Goal: Information Seeking & Learning: Understand process/instructions

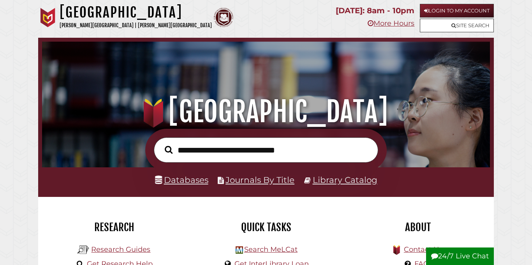
scroll to position [148, 444]
click at [461, 15] on link "Login to My Account" at bounding box center [457, 11] width 74 height 14
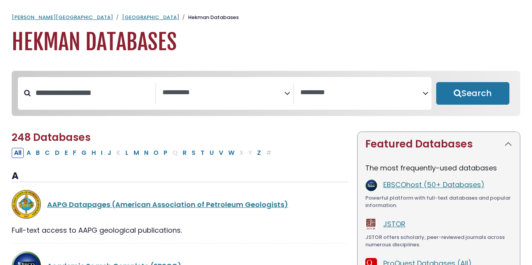
select select "Database Subject Filter"
select select "Database Vendors Filter"
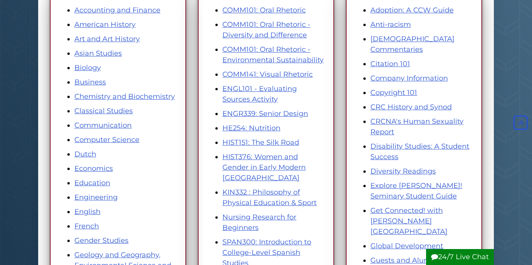
scroll to position [145, 0]
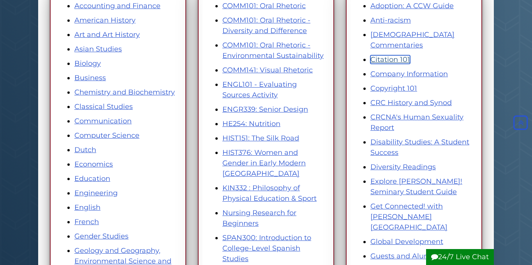
click at [392, 55] on link "Citation 101" at bounding box center [390, 59] width 40 height 9
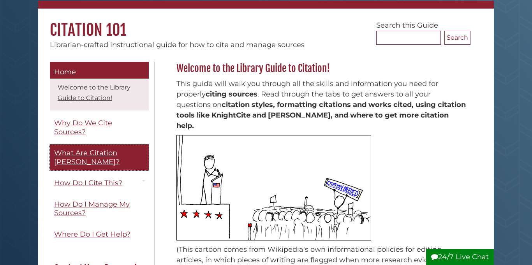
scroll to position [32, 0]
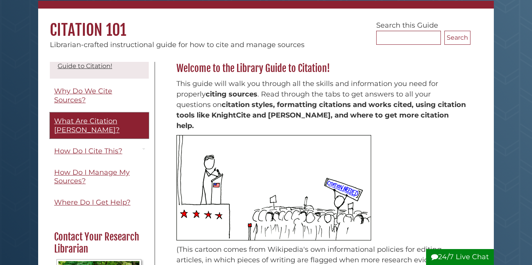
click at [75, 126] on link "What Are Citation Styles?" at bounding box center [99, 126] width 99 height 26
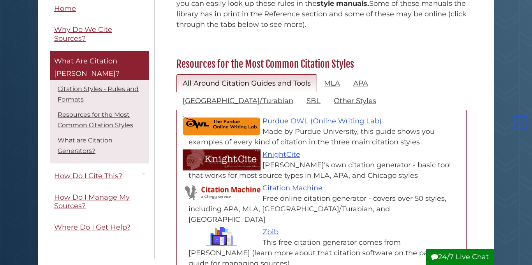
scroll to position [327, 0]
click at [327, 74] on link "MLA" at bounding box center [332, 83] width 28 height 18
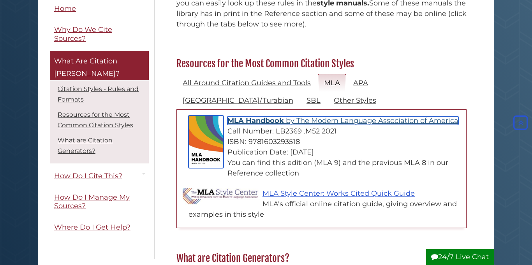
click at [258, 116] on span "MLA Handbook" at bounding box center [255, 120] width 56 height 9
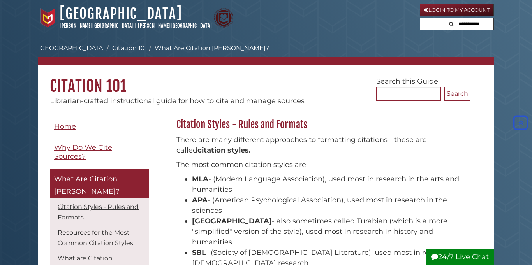
scroll to position [327, 0]
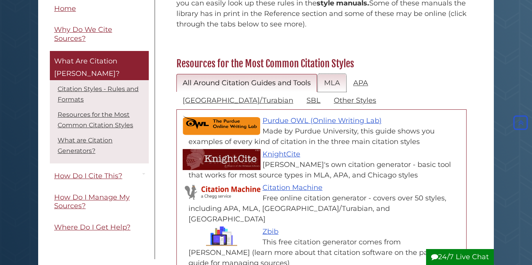
click at [335, 74] on link "MLA" at bounding box center [332, 83] width 28 height 18
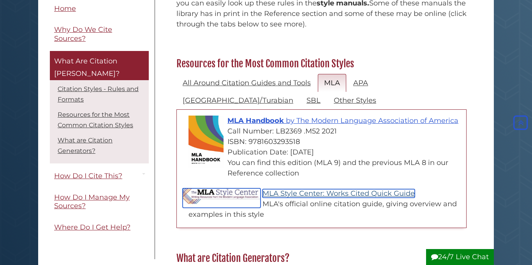
click at [285, 189] on link "MLA Style Center: Works Cited Quick Guide" at bounding box center [338, 193] width 152 height 9
